Goal: Information Seeking & Learning: Find specific fact

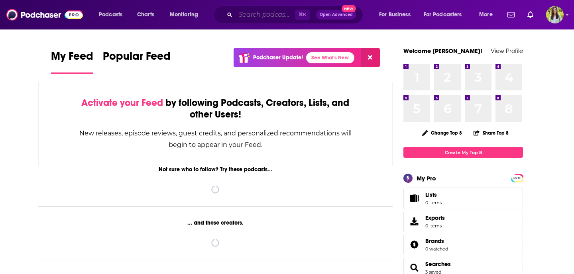
click at [259, 16] on input "Search podcasts, credits, & more..." at bounding box center [265, 14] width 59 height 13
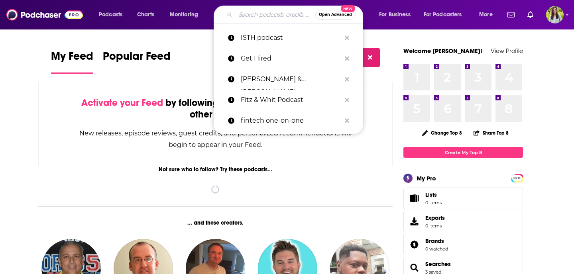
paste input "Pro Football Talk Live"
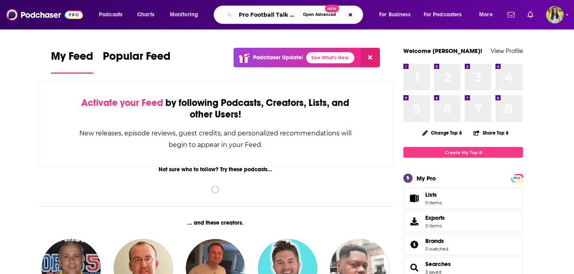
scroll to position [0, 6]
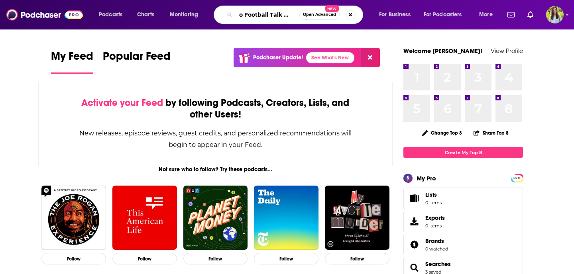
click at [244, 16] on input "Pro Football Talk Live" at bounding box center [268, 14] width 64 height 13
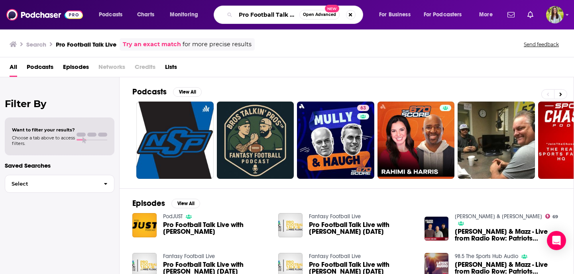
click at [268, 12] on input "Pro Football Talk Live" at bounding box center [268, 14] width 64 height 13
type input "Pro Football Talk"
